Goal: Task Accomplishment & Management: Manage account settings

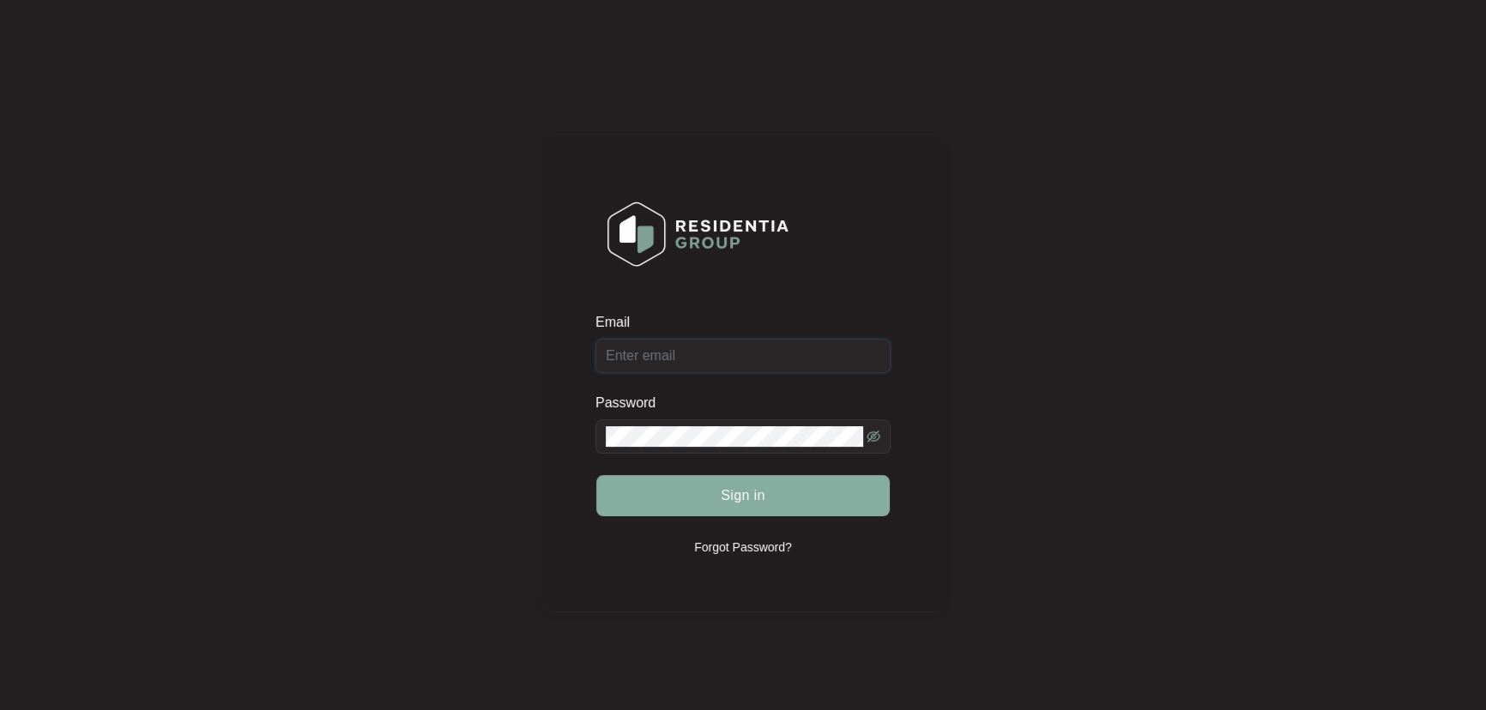
type input "[EMAIL_ADDRESS][DOMAIN_NAME]"
click at [778, 498] on button "Sign in" at bounding box center [742, 495] width 293 height 41
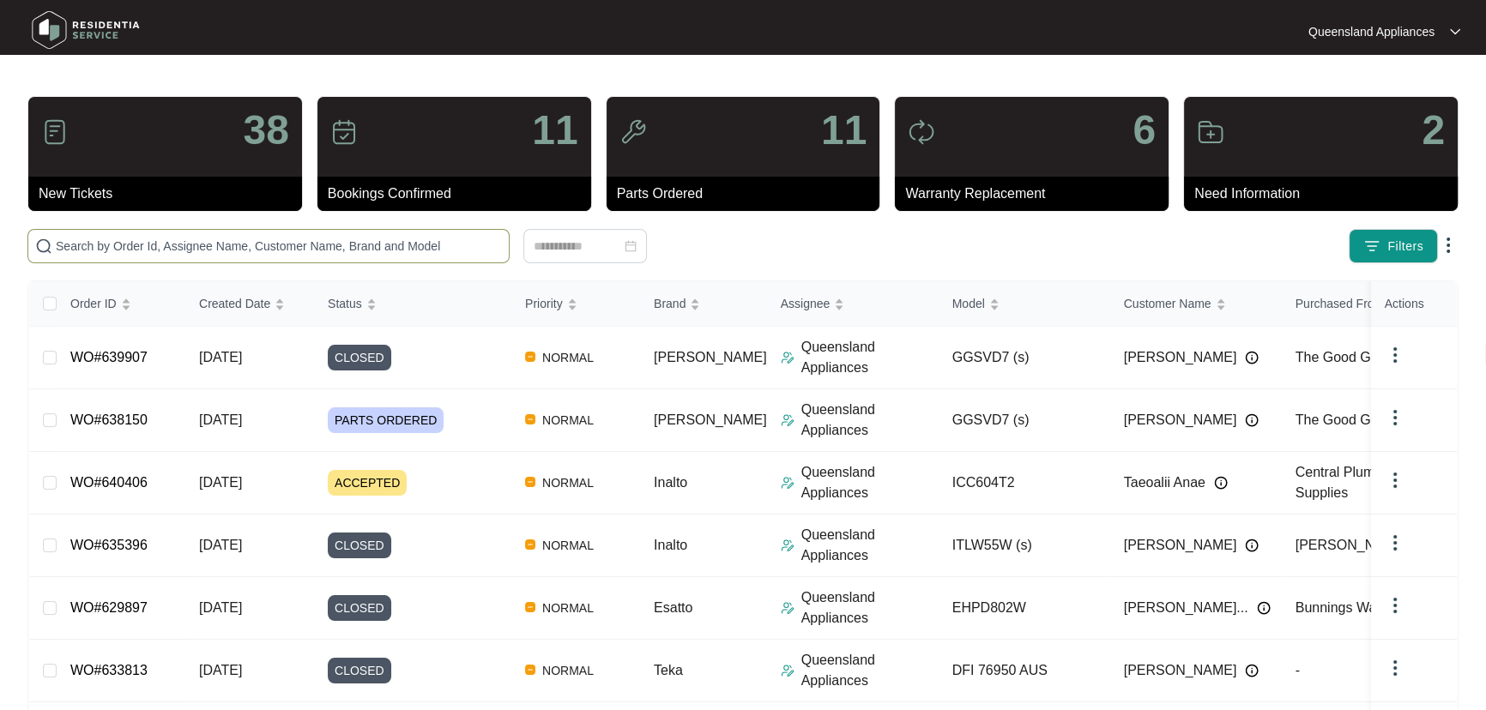
click at [383, 256] on span at bounding box center [268, 246] width 482 height 34
paste input "641595"
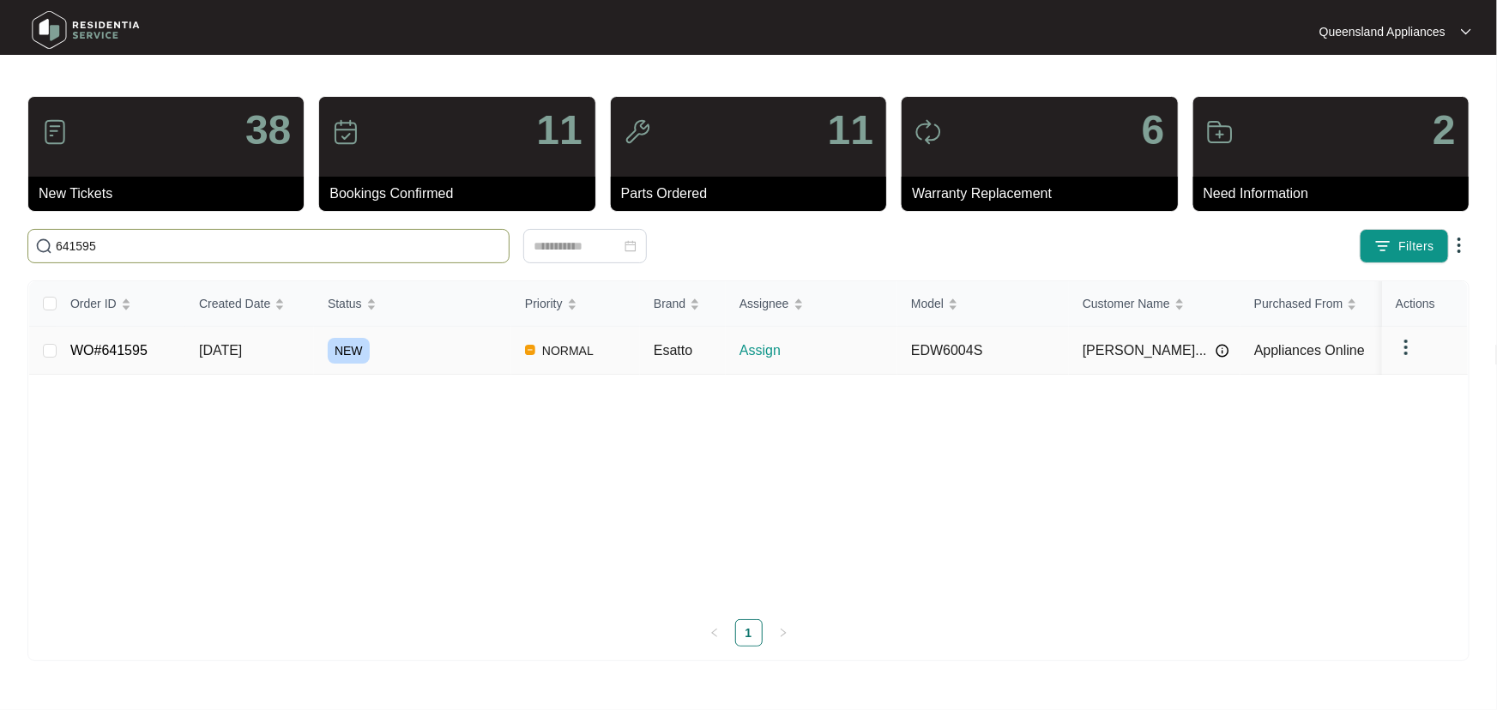
type input "641595"
click at [461, 355] on div "NEW" at bounding box center [420, 351] width 184 height 26
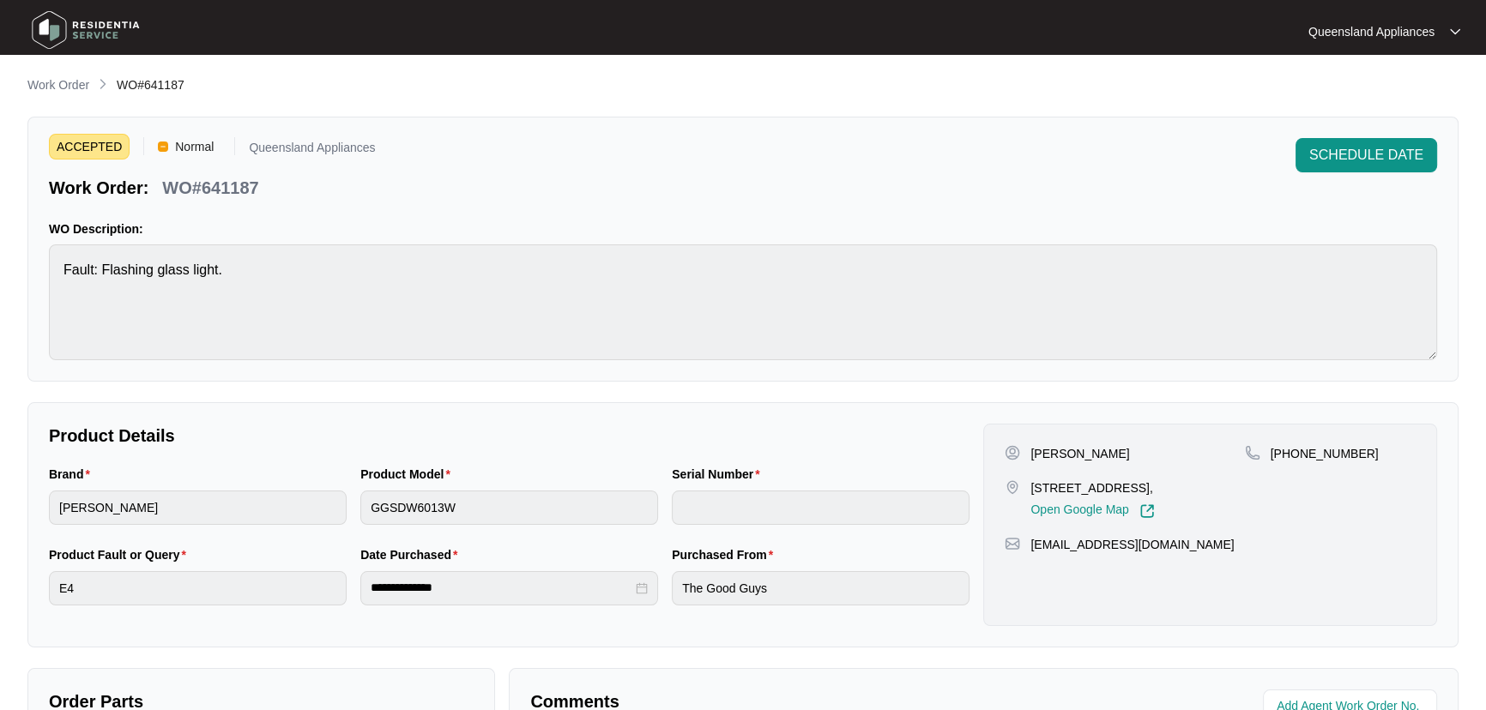
click at [58, 73] on main "**********" at bounding box center [743, 569] width 1486 height 1138
click at [60, 80] on p "Work Order" at bounding box center [58, 84] width 62 height 17
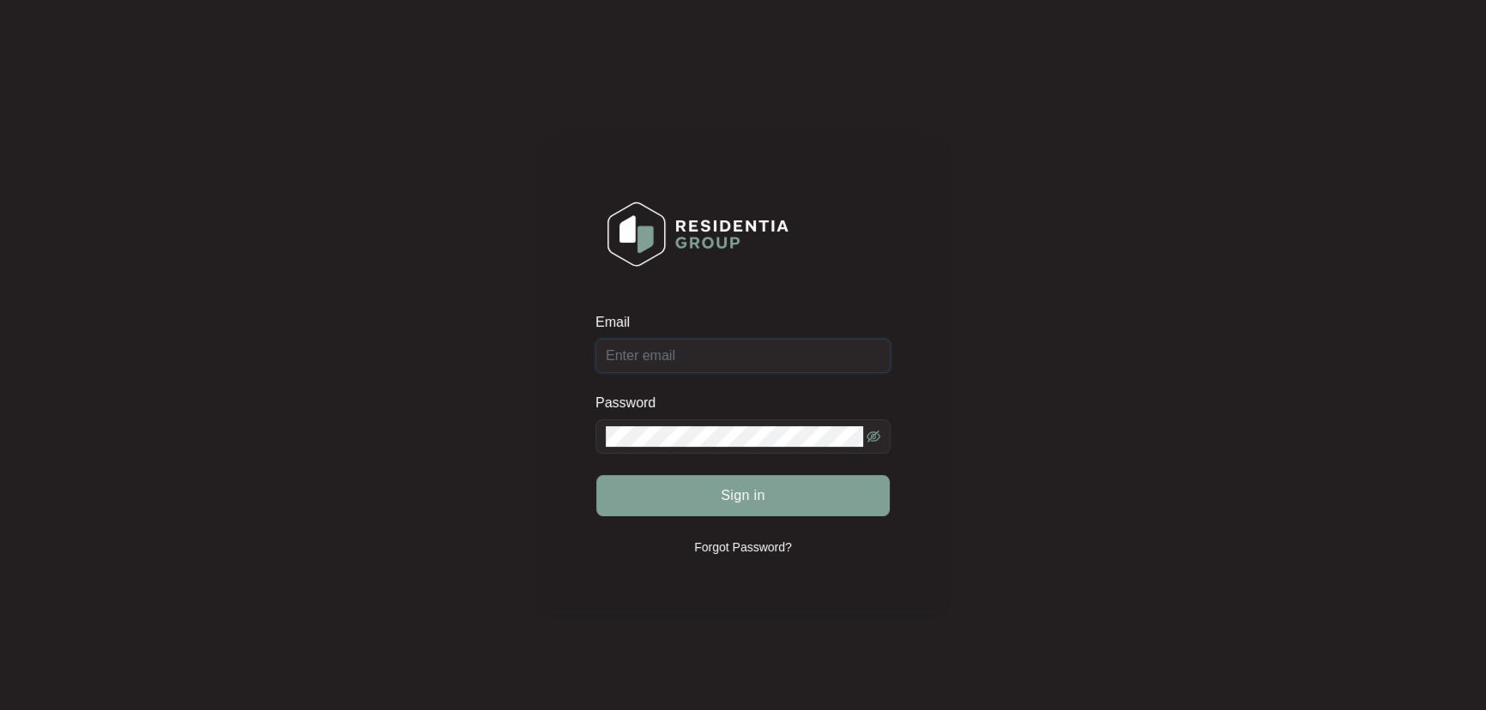
type input "[EMAIL_ADDRESS][DOMAIN_NAME]"
click at [789, 503] on button "Sign in" at bounding box center [742, 495] width 293 height 41
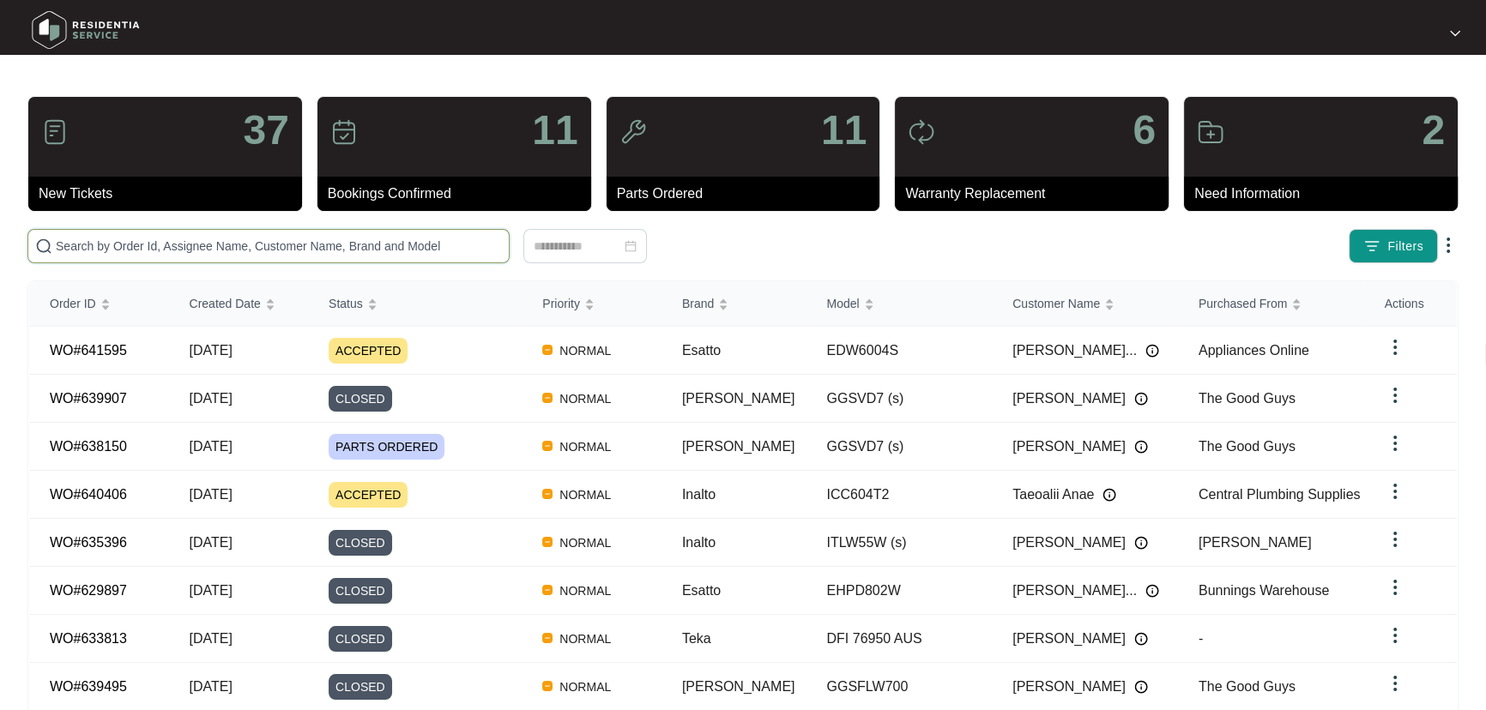
click at [253, 237] on input "text" at bounding box center [279, 246] width 446 height 19
paste input "641595"
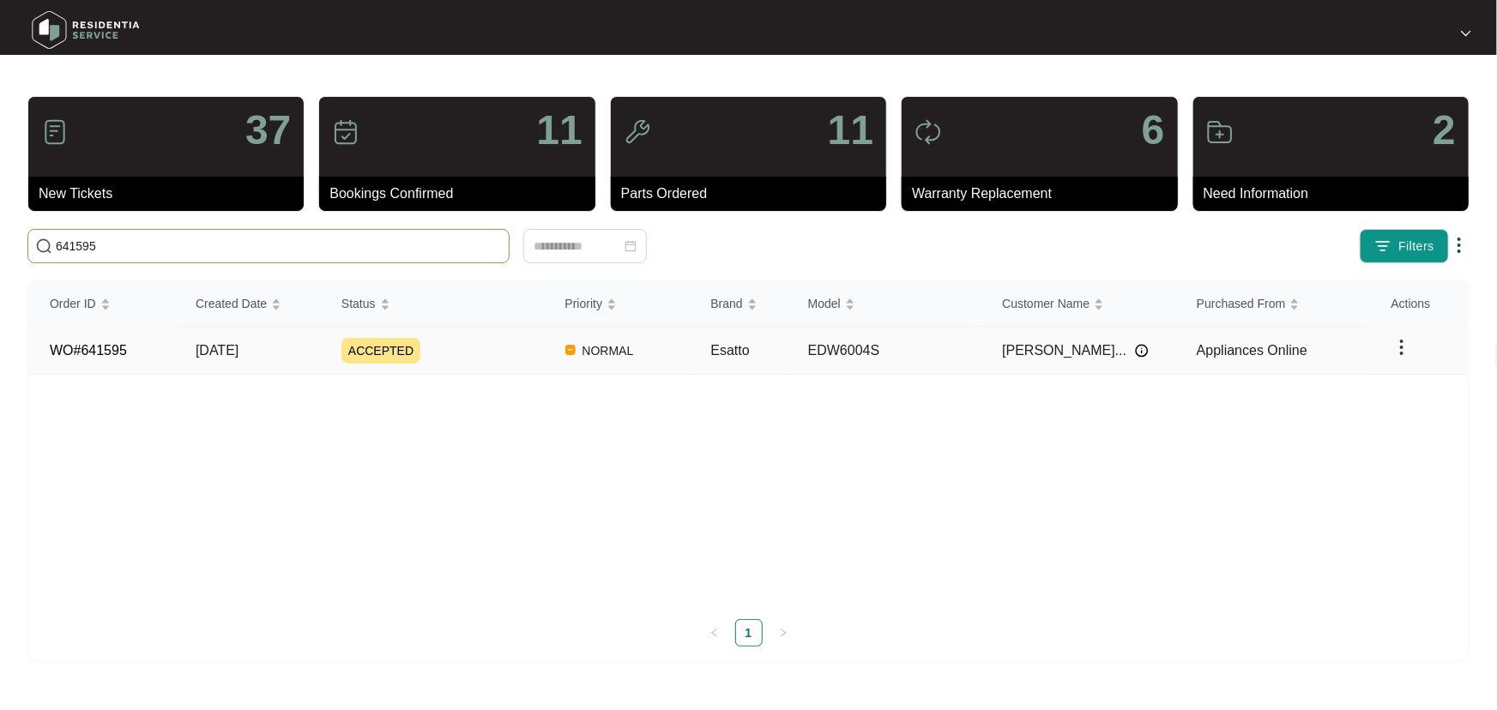
type input "641595"
click at [505, 348] on div "ACCEPTED" at bounding box center [442, 351] width 203 height 26
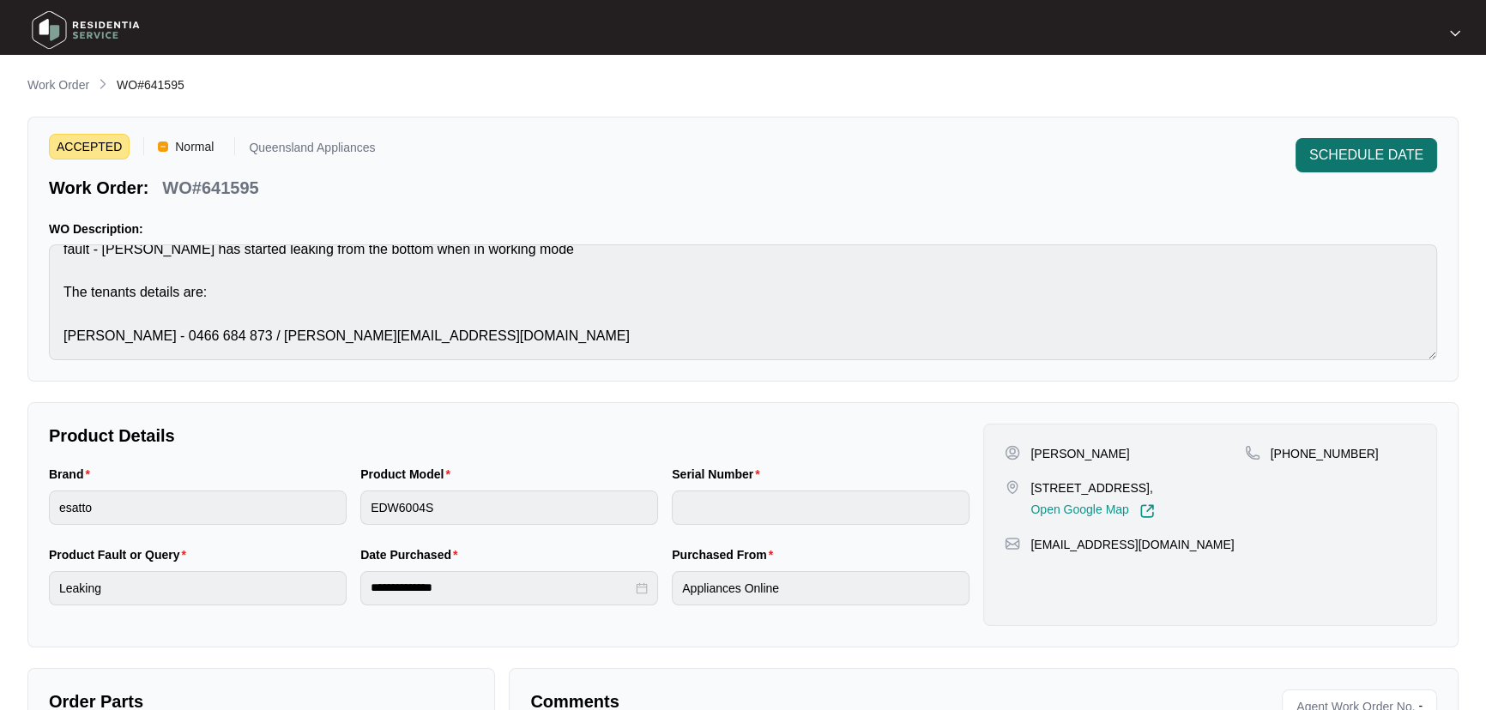
click at [1360, 156] on span "SCHEDULE DATE" at bounding box center [1366, 155] width 114 height 21
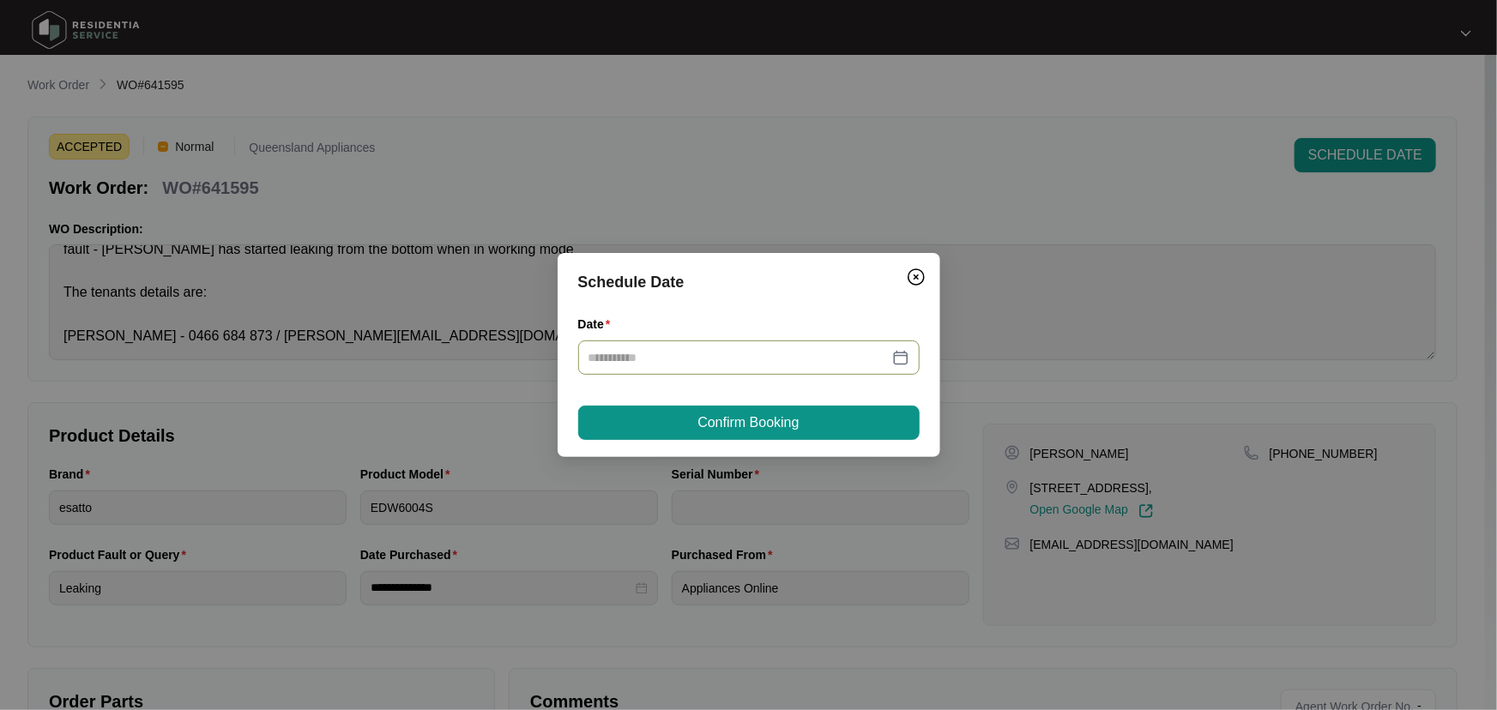
click at [861, 353] on input "Date" at bounding box center [739, 357] width 300 height 19
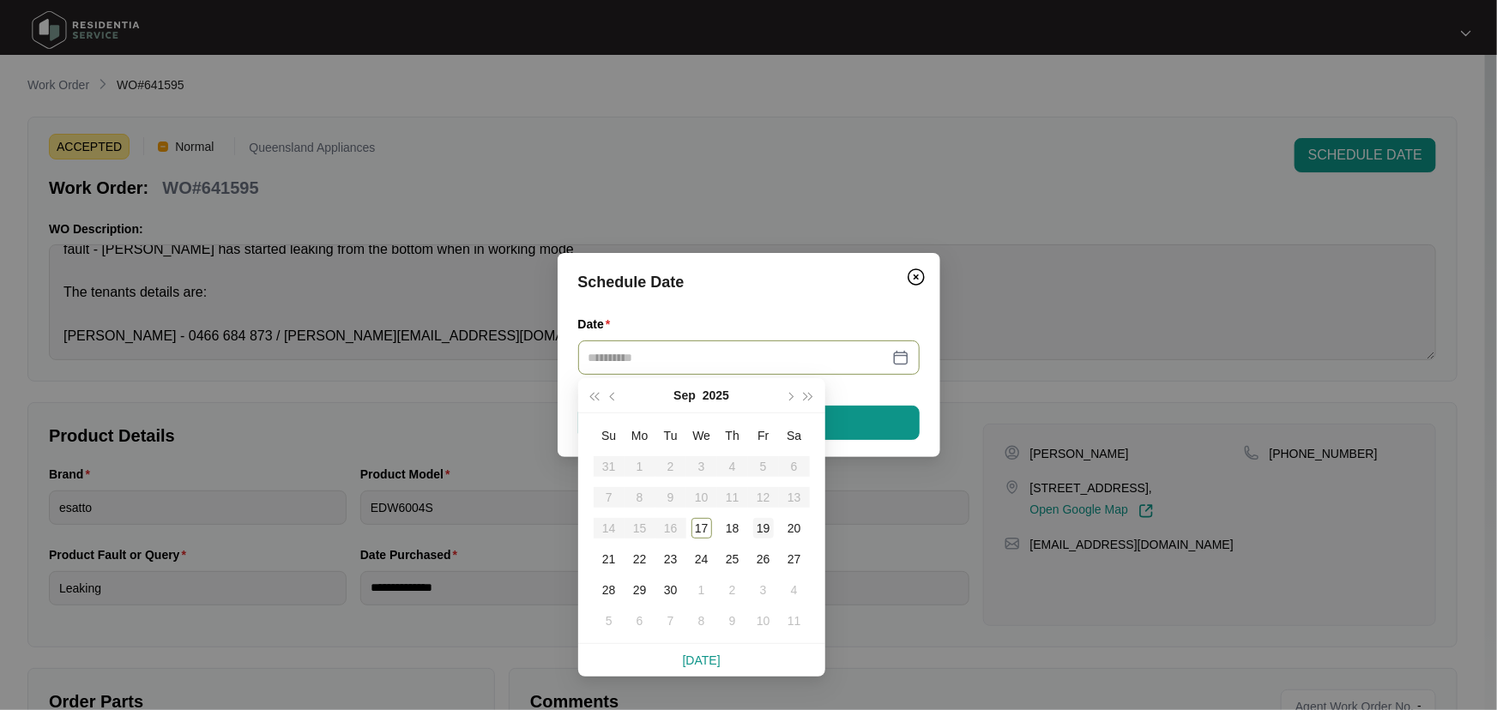
type input "**********"
click at [761, 532] on div "19" at bounding box center [763, 528] width 21 height 21
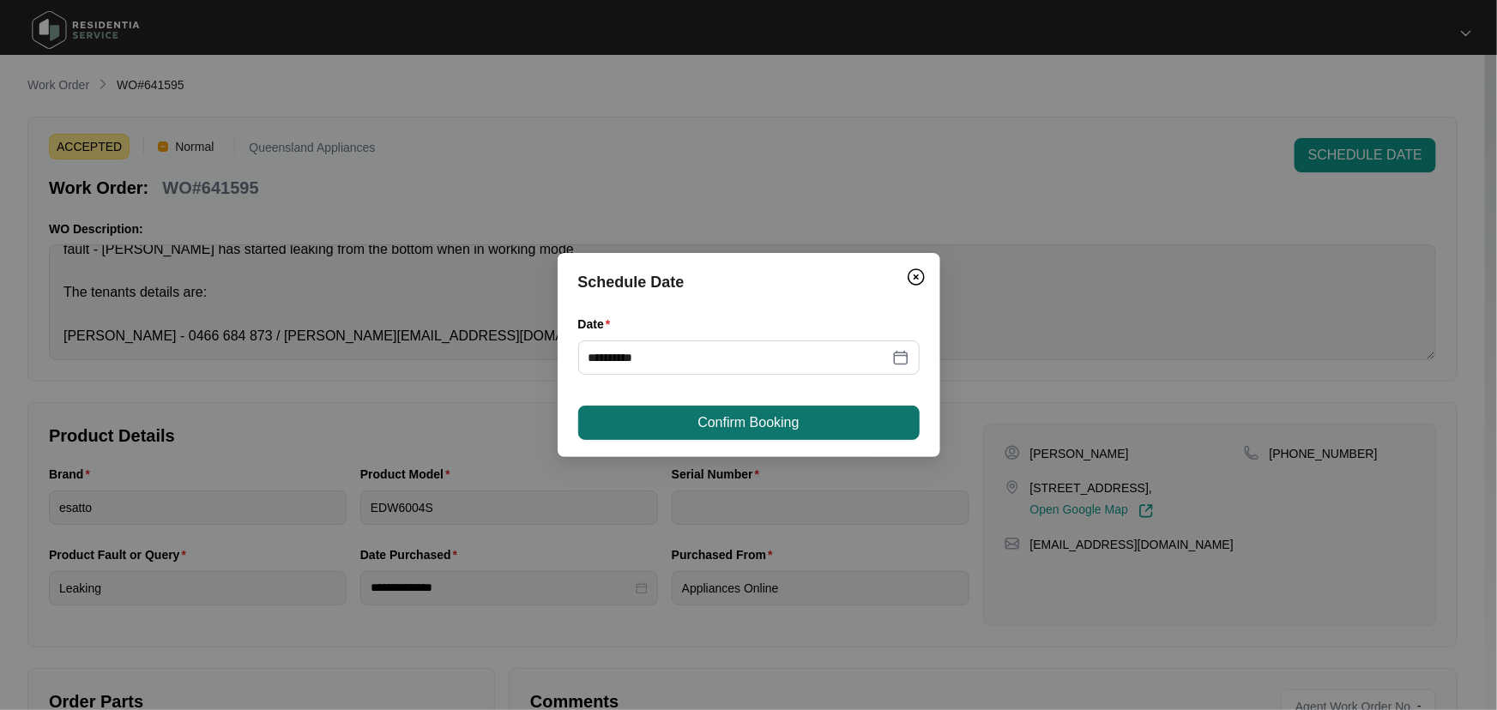
click at [734, 426] on span "Confirm Booking" at bounding box center [748, 423] width 101 height 21
